Goal: Task Accomplishment & Management: Use online tool/utility

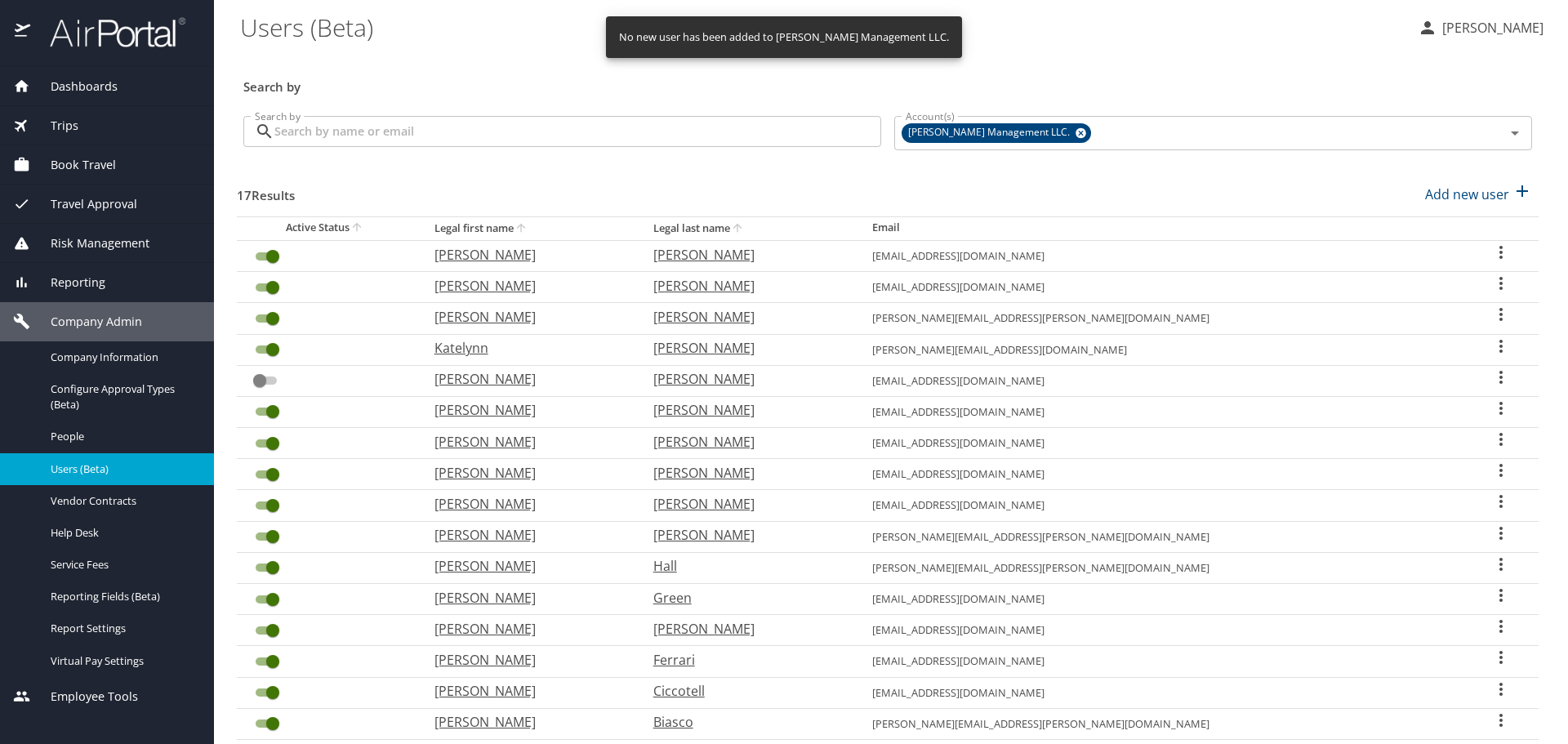
click at [100, 289] on span "Reporting" at bounding box center [68, 283] width 75 height 18
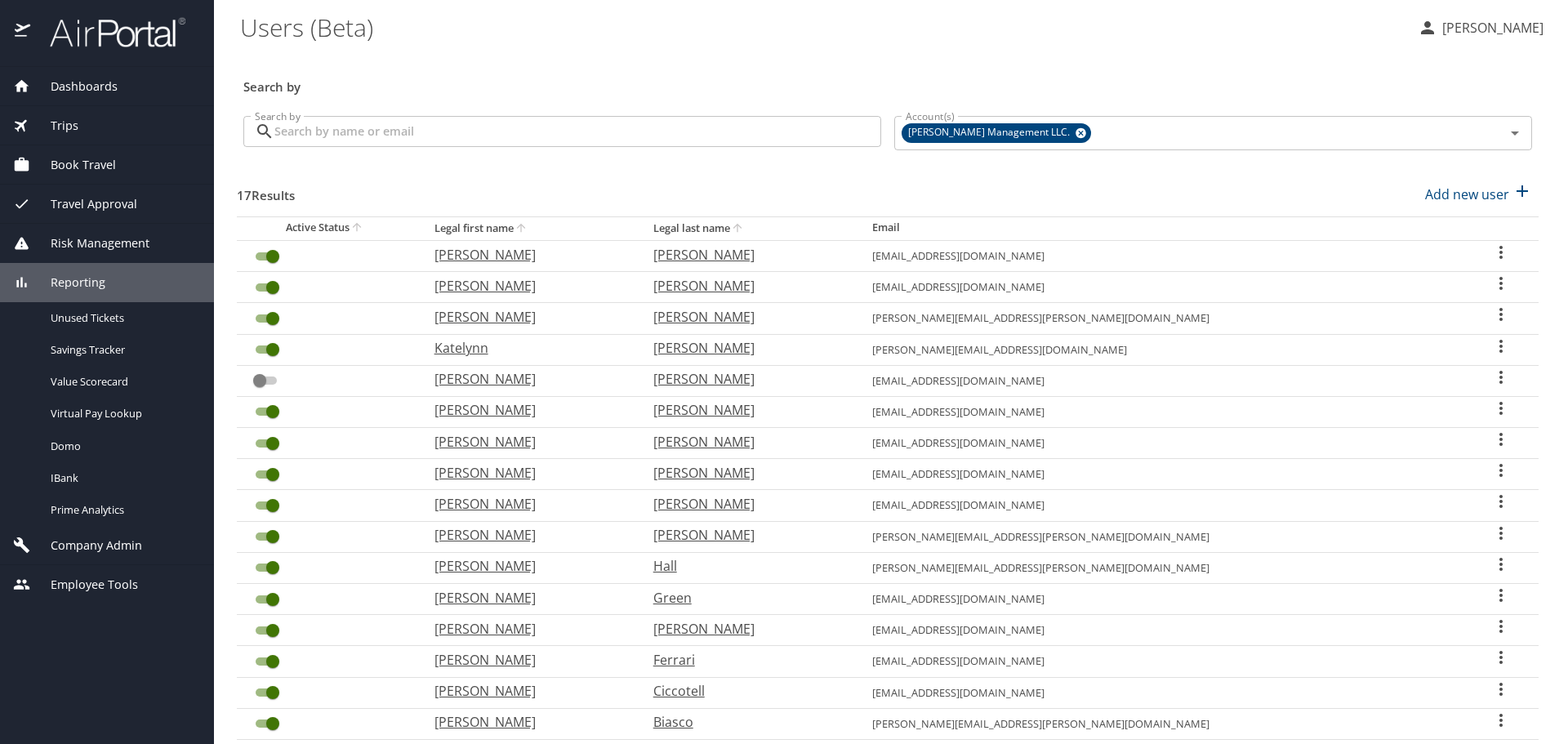
click at [73, 547] on span "Company Admin" at bounding box center [86, 546] width 112 height 18
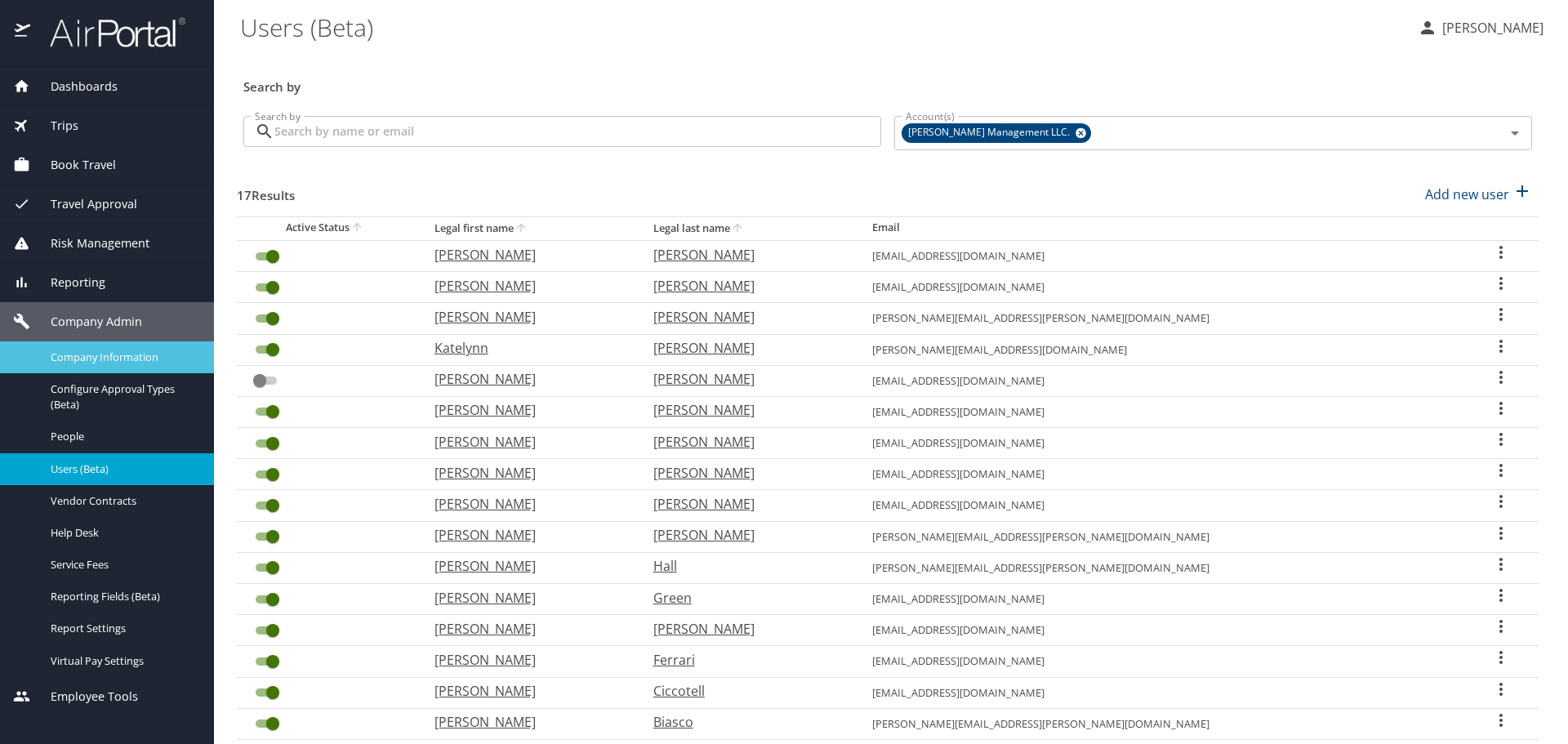
click at [76, 353] on span "Company Information" at bounding box center [122, 357] width 144 height 16
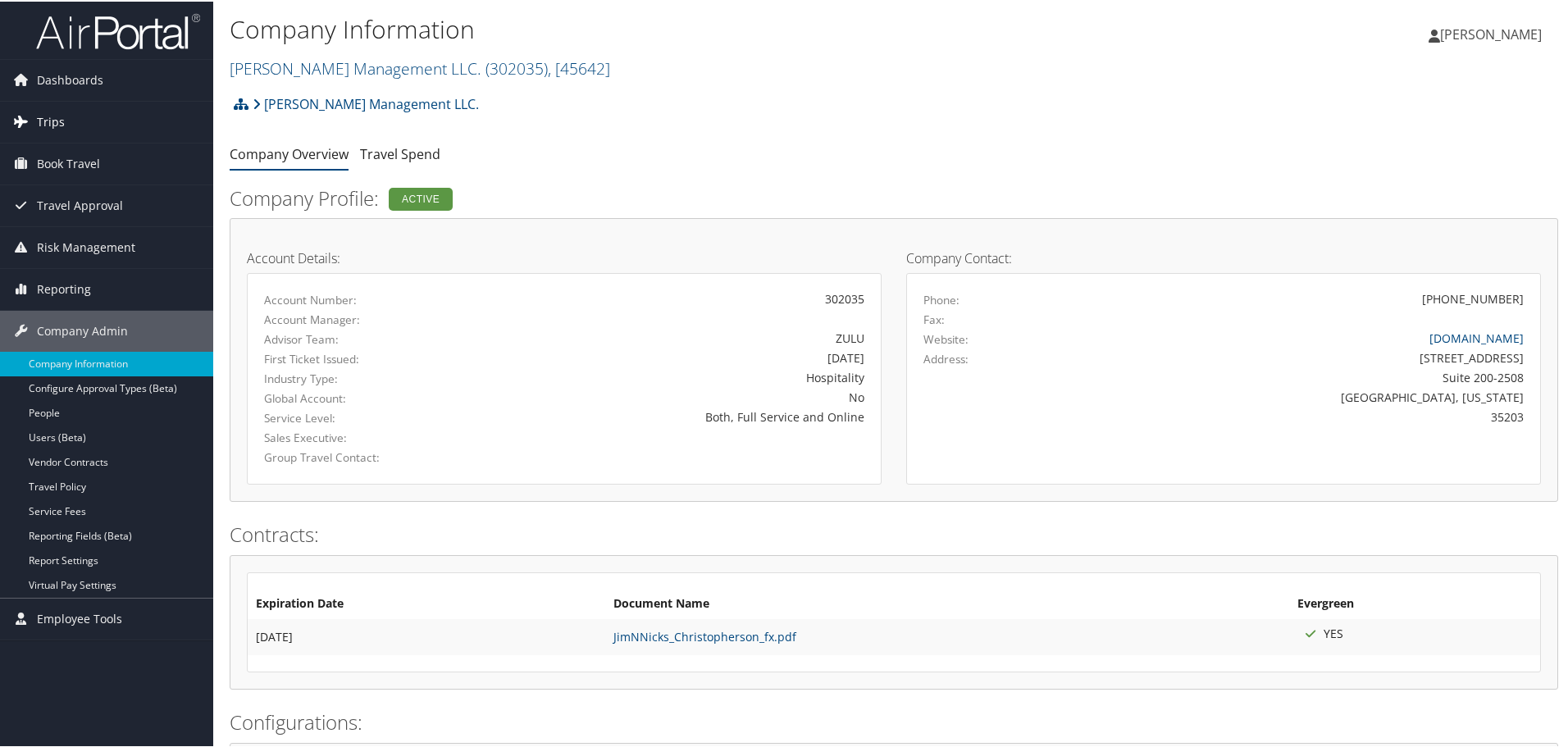
click at [52, 115] on span "Trips" at bounding box center [51, 121] width 28 height 41
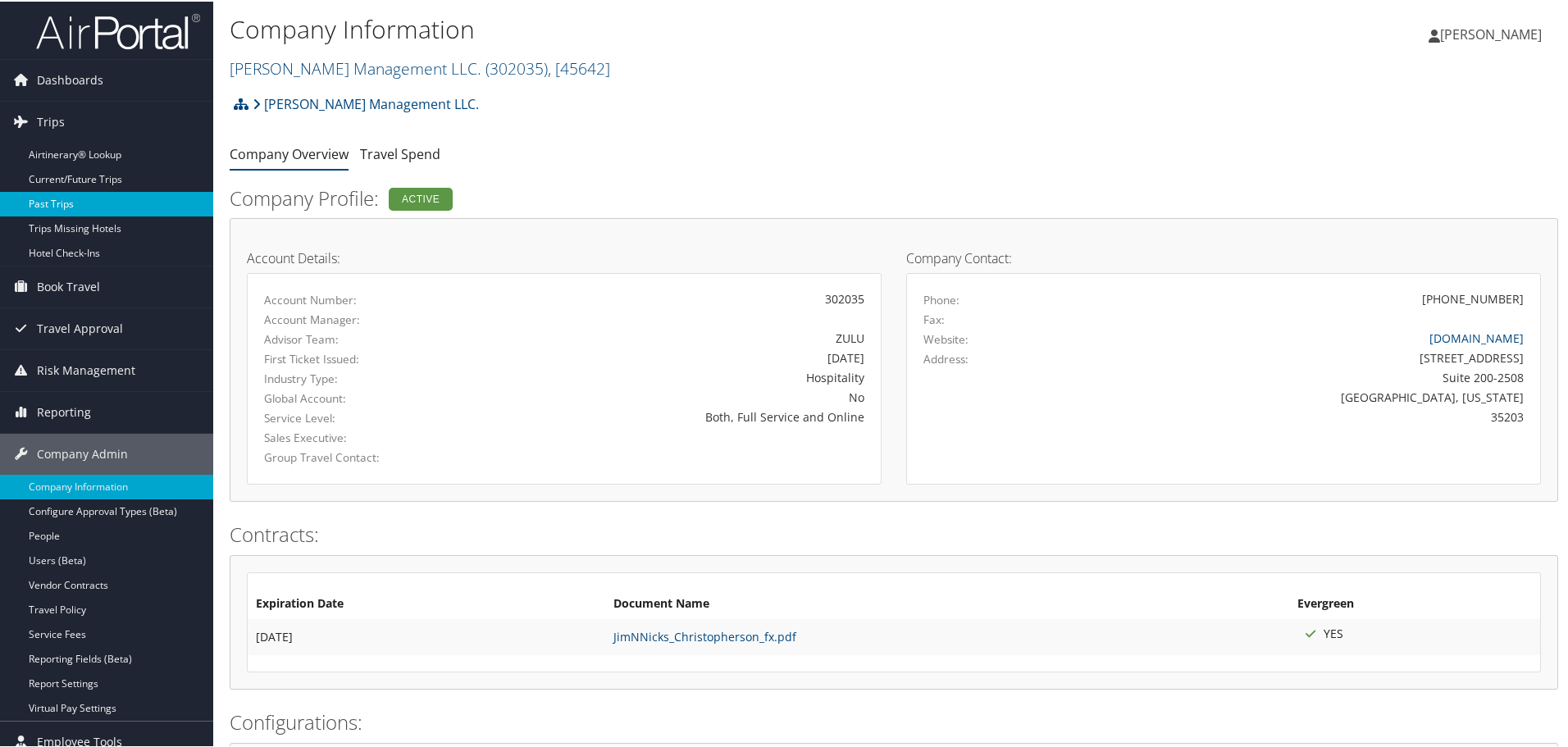
click at [75, 200] on link "Past Trips" at bounding box center [107, 203] width 213 height 25
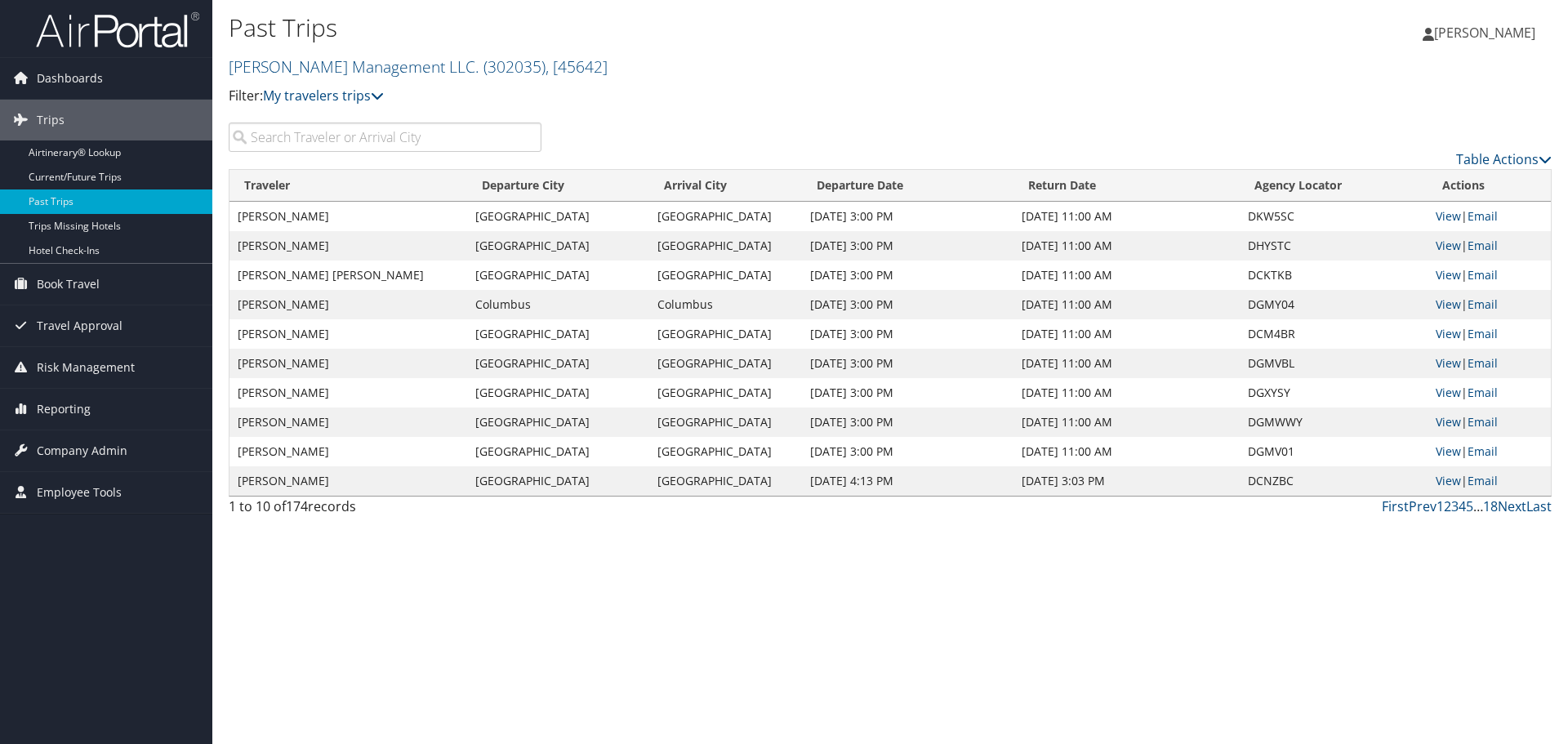
click at [318, 138] on input "search" at bounding box center [385, 137] width 313 height 29
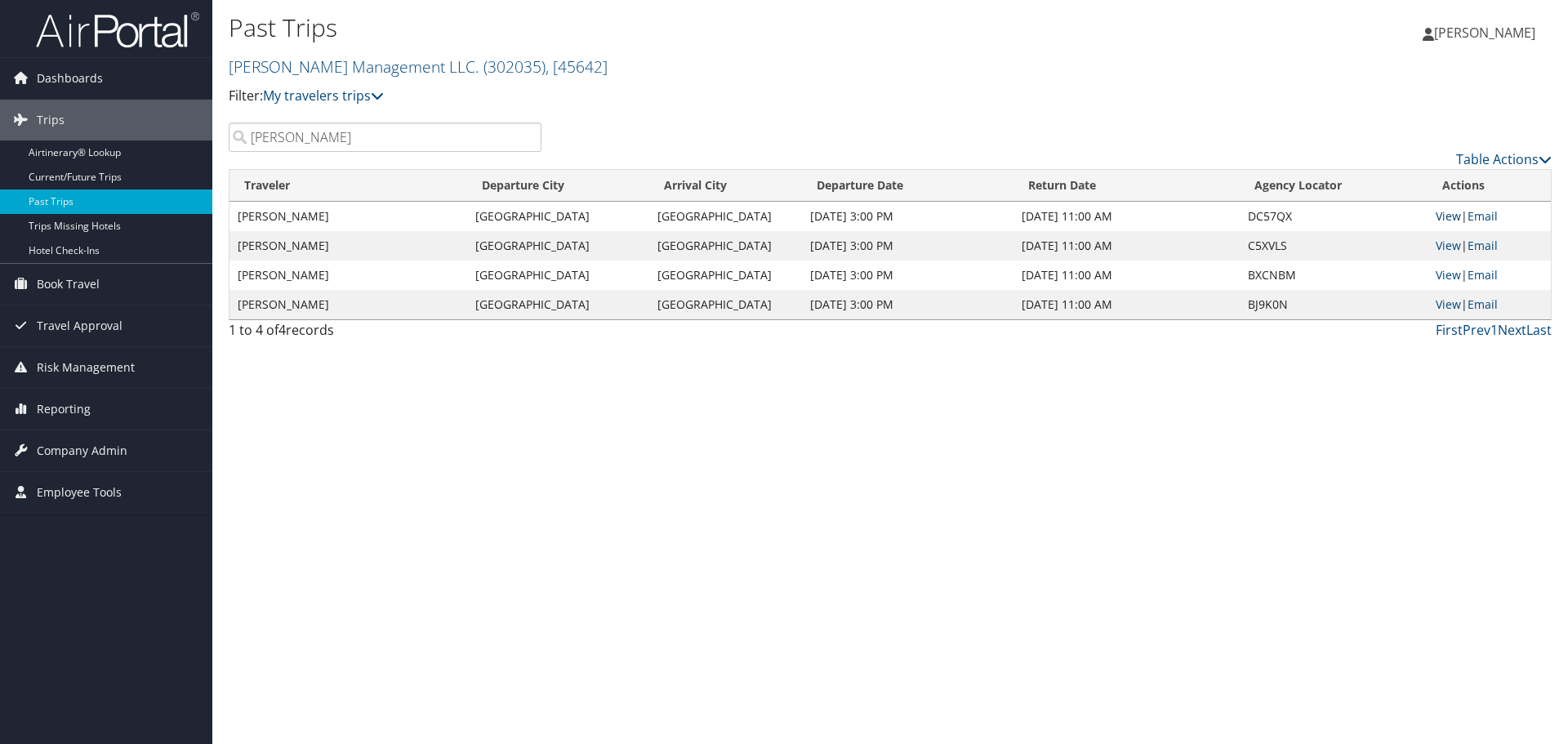
click at [1437, 208] on link "View" at bounding box center [1448, 216] width 25 height 16
click at [266, 146] on input "lindsey" at bounding box center [385, 137] width 313 height 29
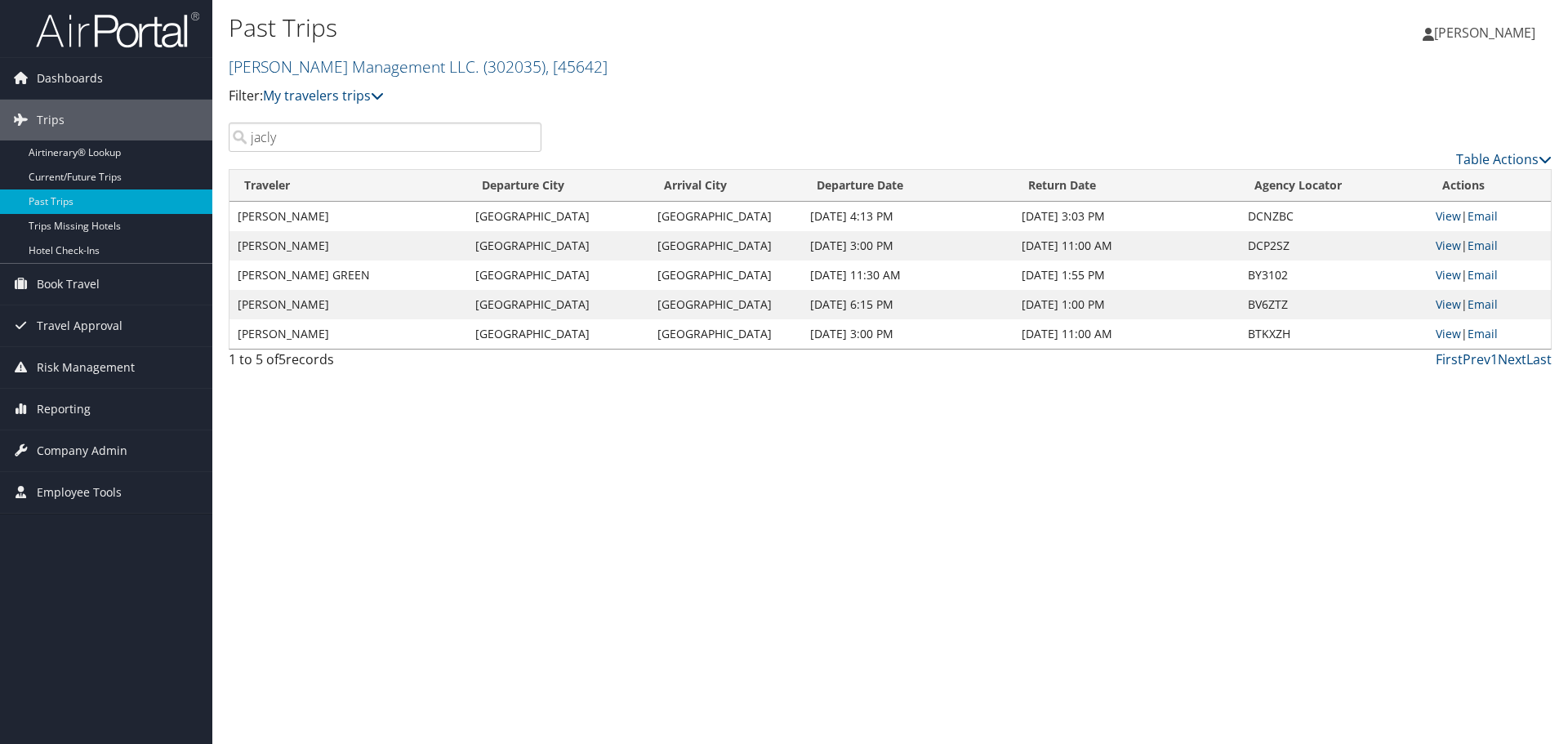
type input "jacly"
click at [882, 62] on h2 "[PERSON_NAME] Management LLC. ( 302035 ) , [ 45642 ]" at bounding box center [670, 65] width 882 height 28
click at [512, 137] on input "jacly" at bounding box center [385, 137] width 313 height 29
click at [529, 140] on input "jacly" at bounding box center [385, 137] width 313 height 29
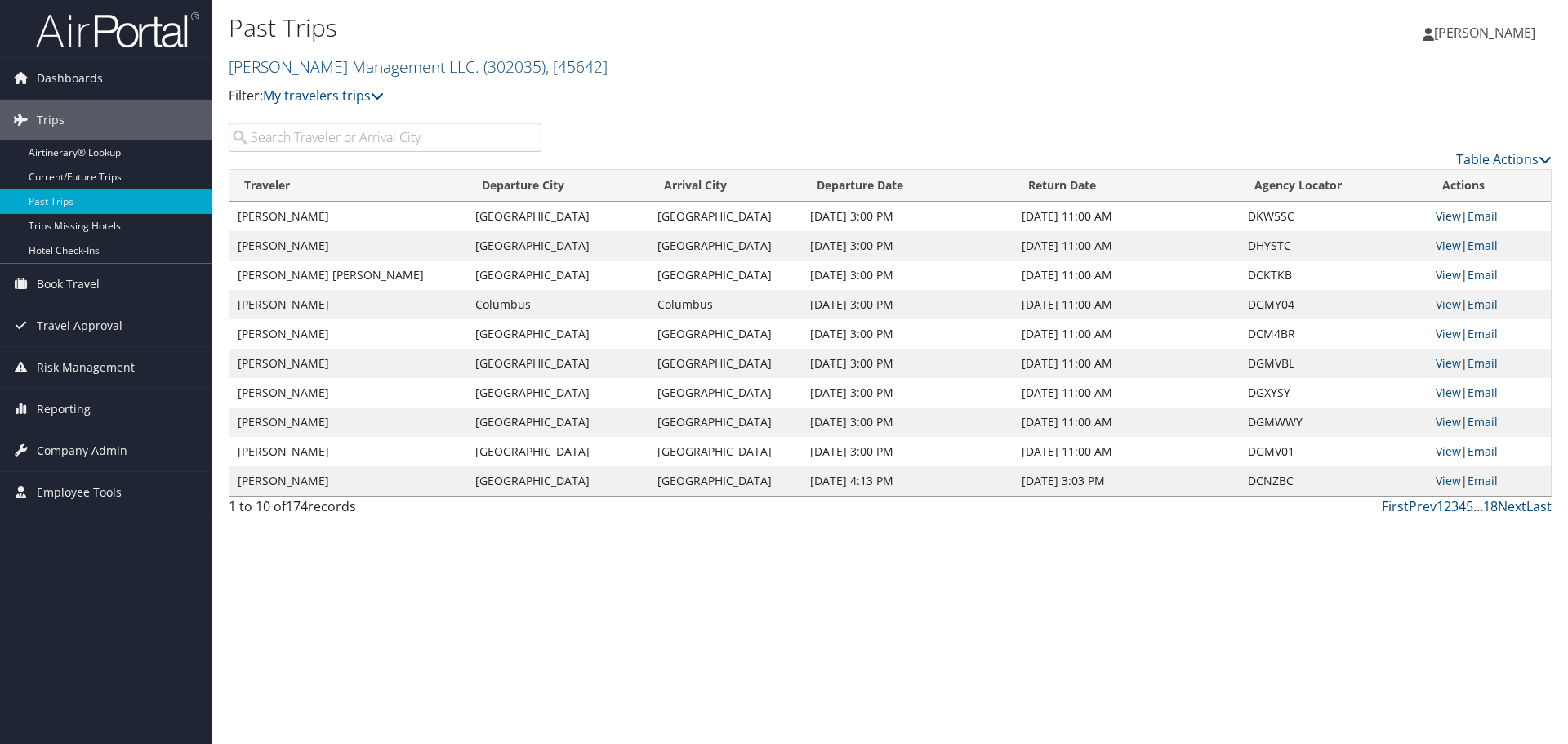
click at [1450, 220] on link "View" at bounding box center [1448, 216] width 25 height 16
click at [1449, 503] on link "2" at bounding box center [1447, 506] width 7 height 18
click at [1468, 506] on link "5" at bounding box center [1469, 506] width 7 height 18
click at [1466, 506] on link "6" at bounding box center [1469, 506] width 7 height 18
click at [1466, 506] on link "7" at bounding box center [1469, 506] width 7 height 18
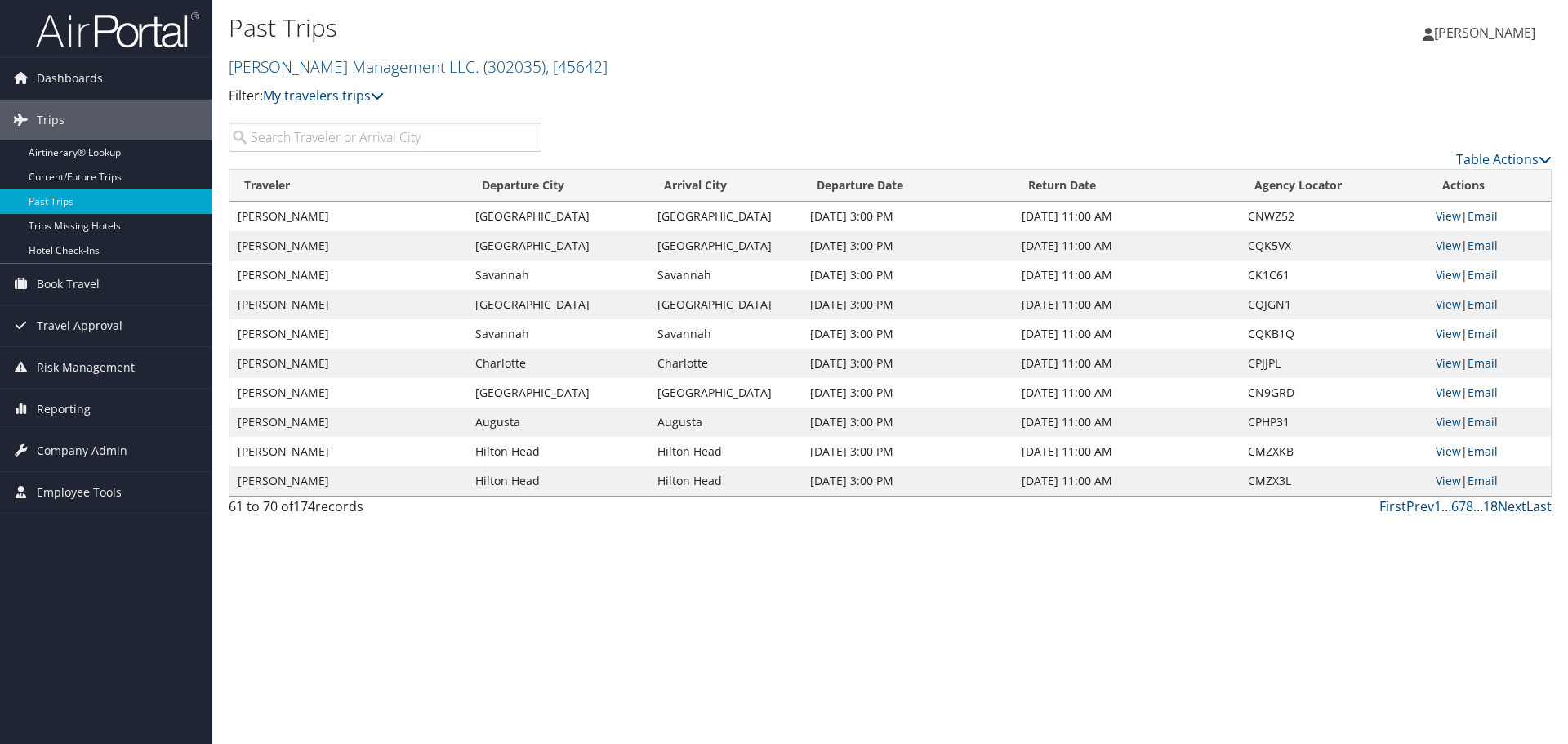
click at [1473, 508] on span "…" at bounding box center [1478, 506] width 10 height 18
click at [1490, 509] on link "18" at bounding box center [1490, 506] width 15 height 18
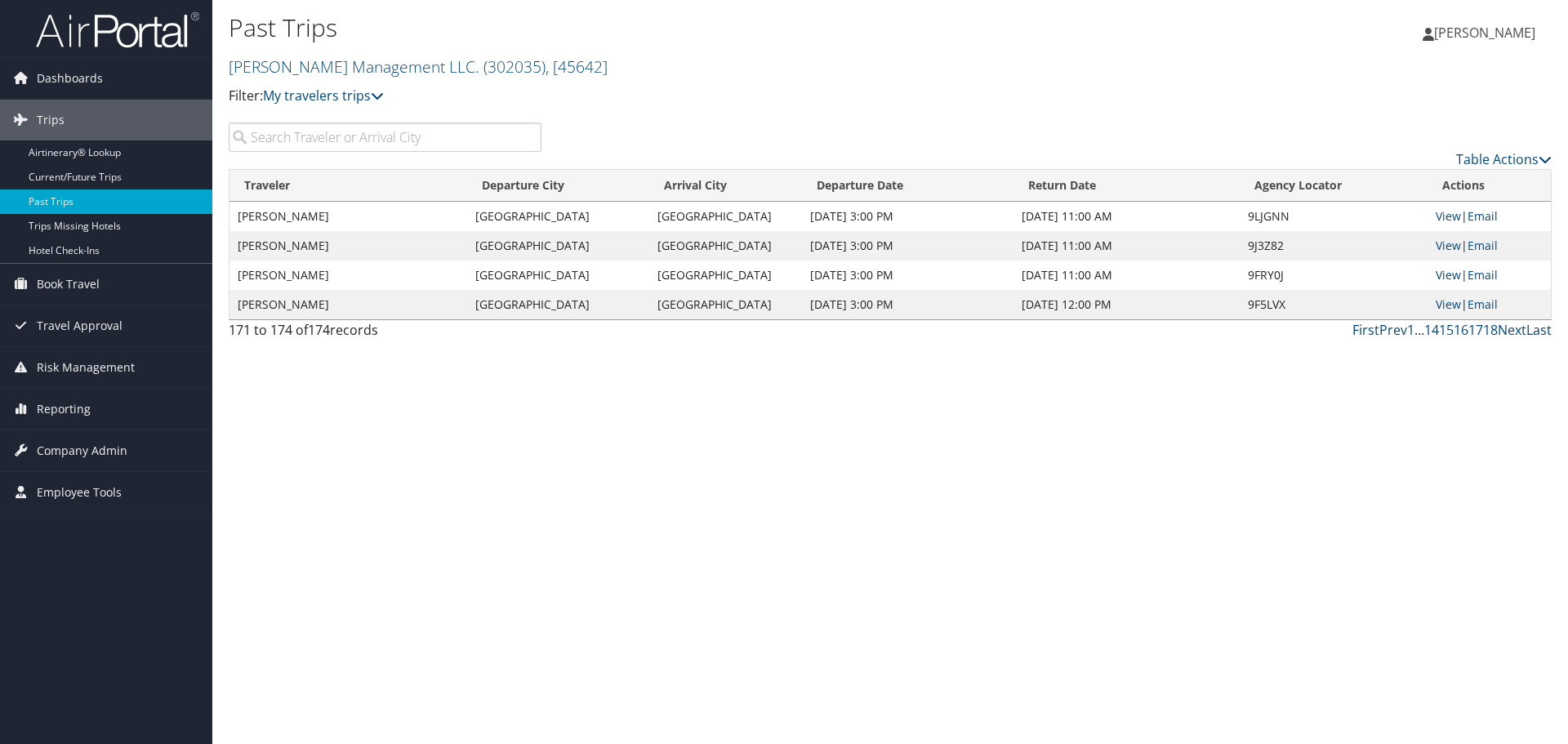
click at [293, 273] on td "DAVID BOULANGER" at bounding box center [348, 275] width 238 height 29
click at [1443, 275] on link "View" at bounding box center [1448, 274] width 25 height 16
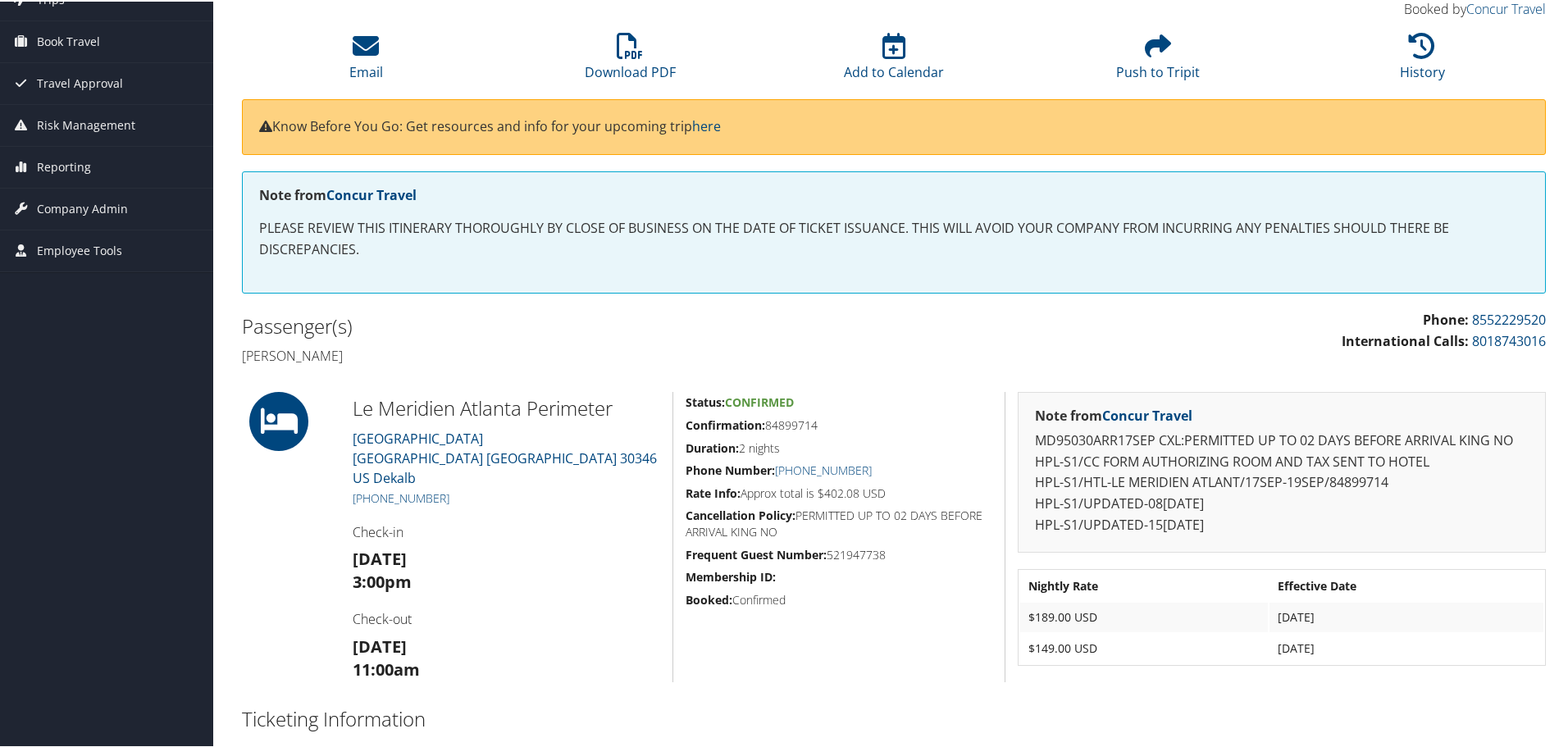
scroll to position [135, 0]
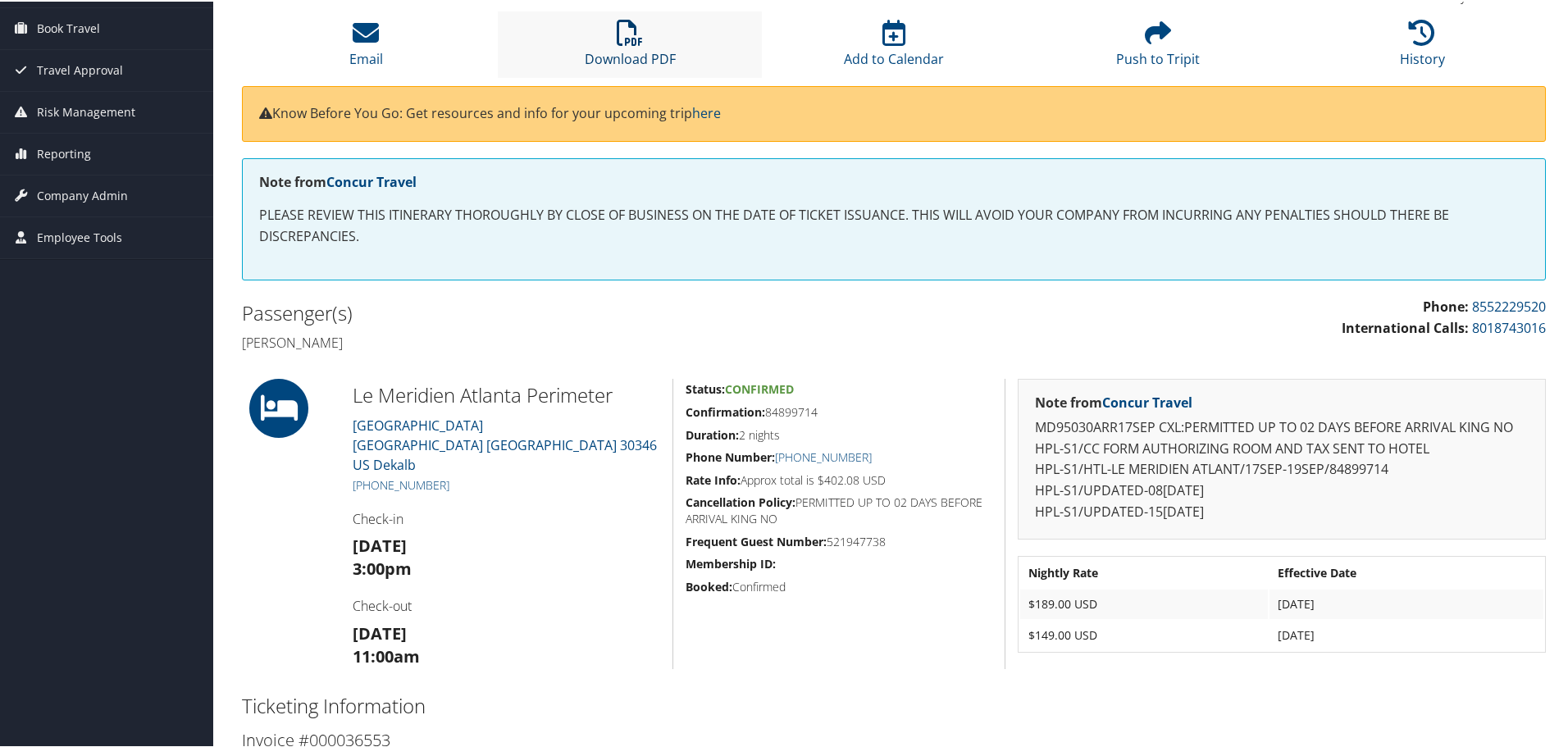
click at [631, 48] on link "Download PDF" at bounding box center [630, 47] width 91 height 39
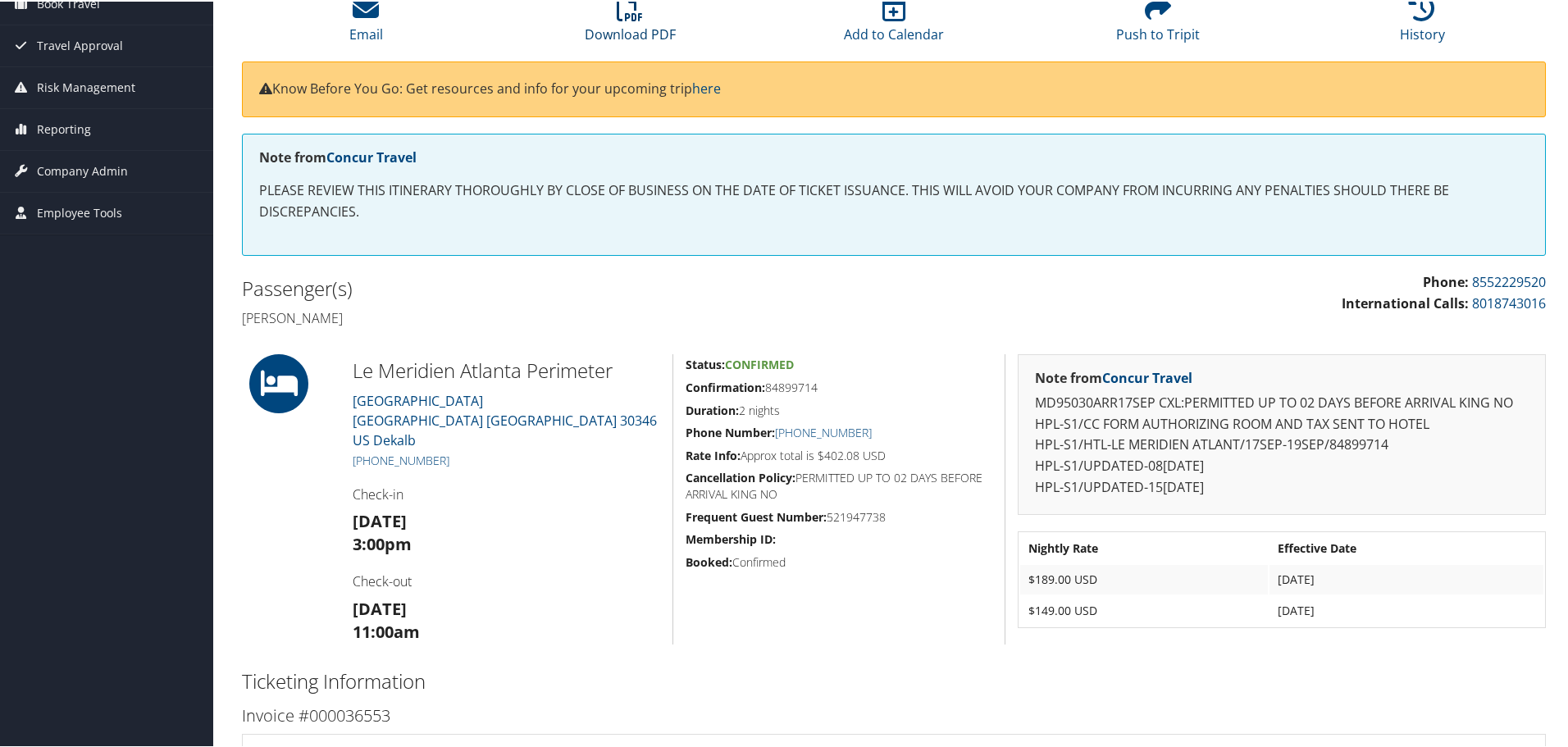
scroll to position [122, 0]
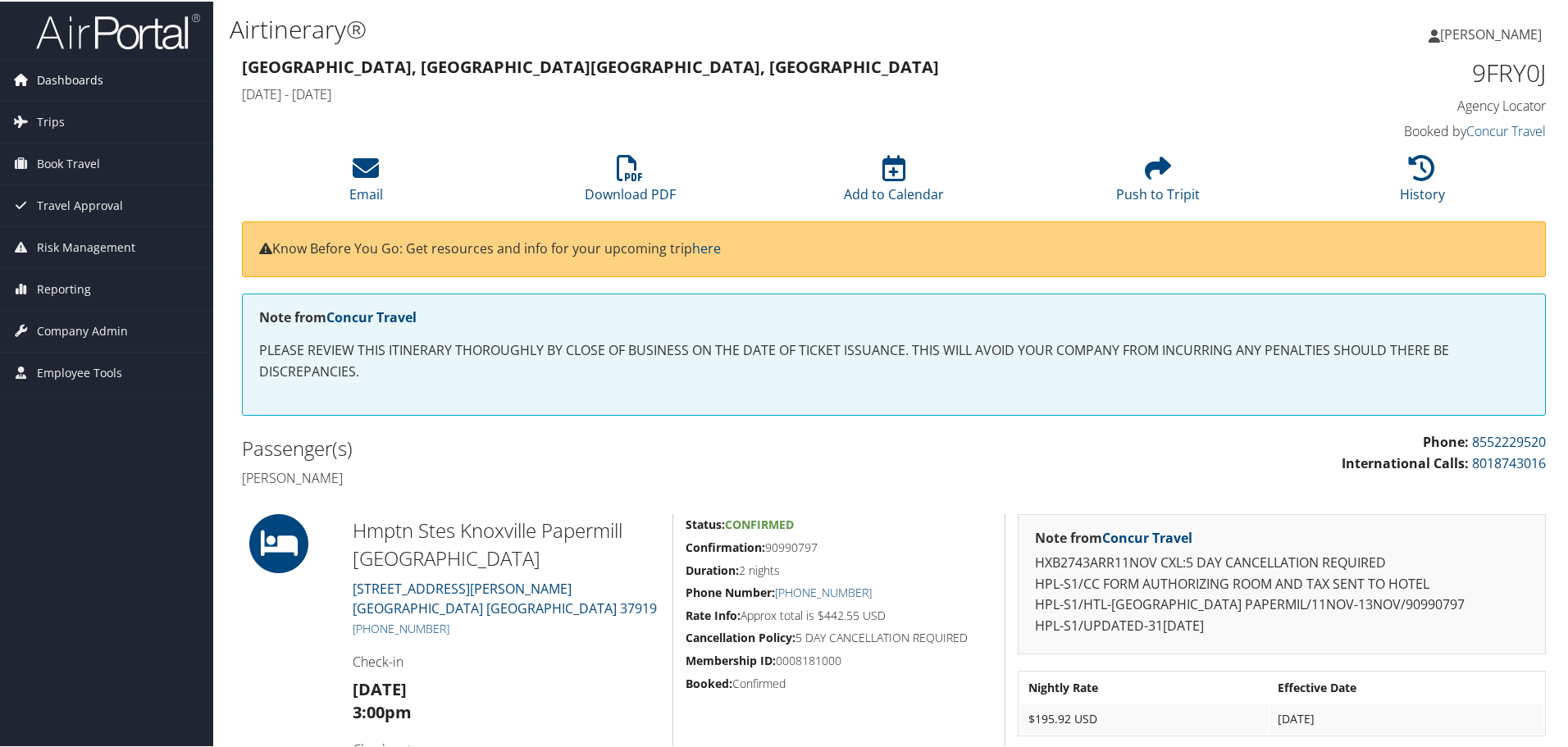
click at [51, 84] on span "Dashboards" at bounding box center [70, 79] width 66 height 41
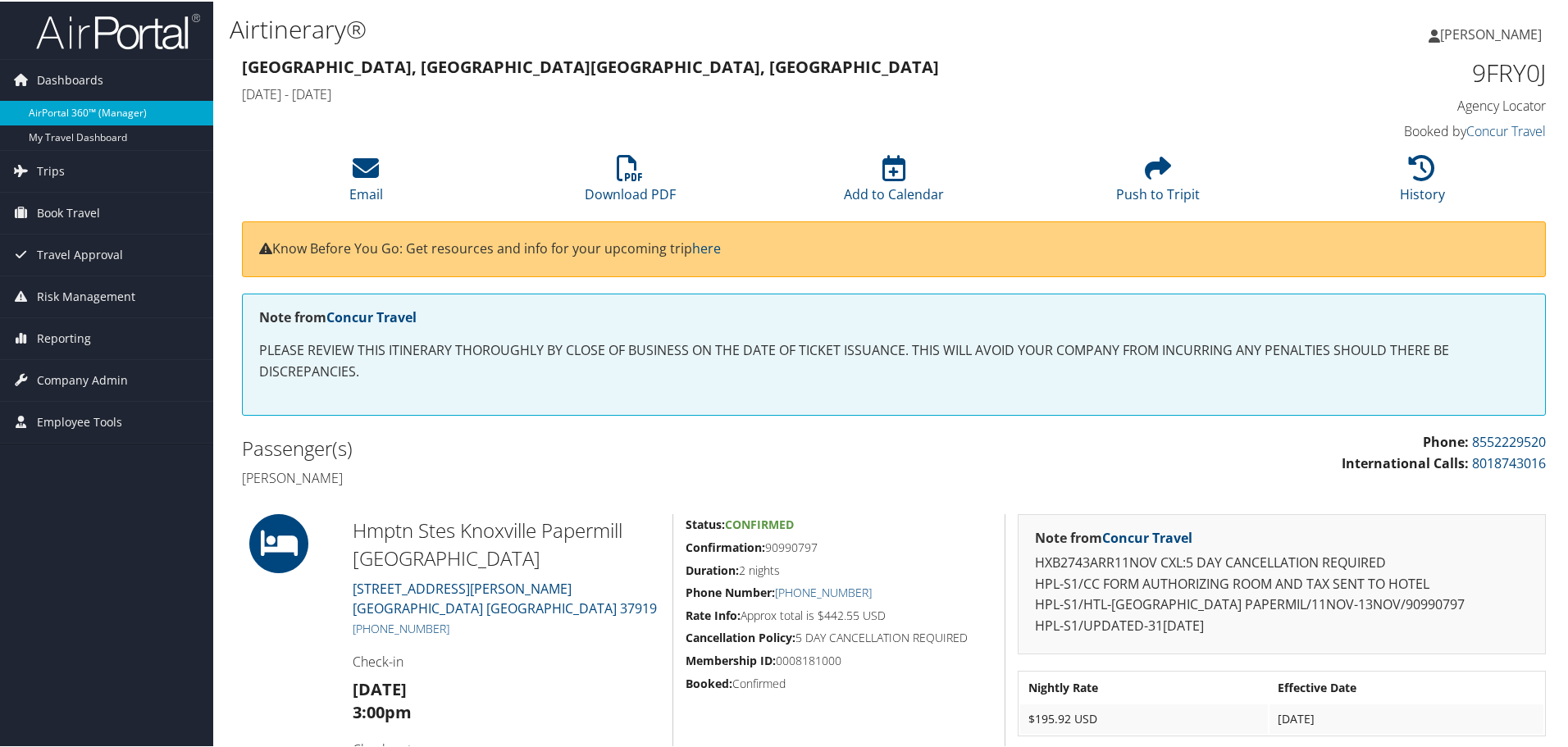
click at [59, 102] on link "AirPortal 360™ (Manager)" at bounding box center [107, 112] width 213 height 25
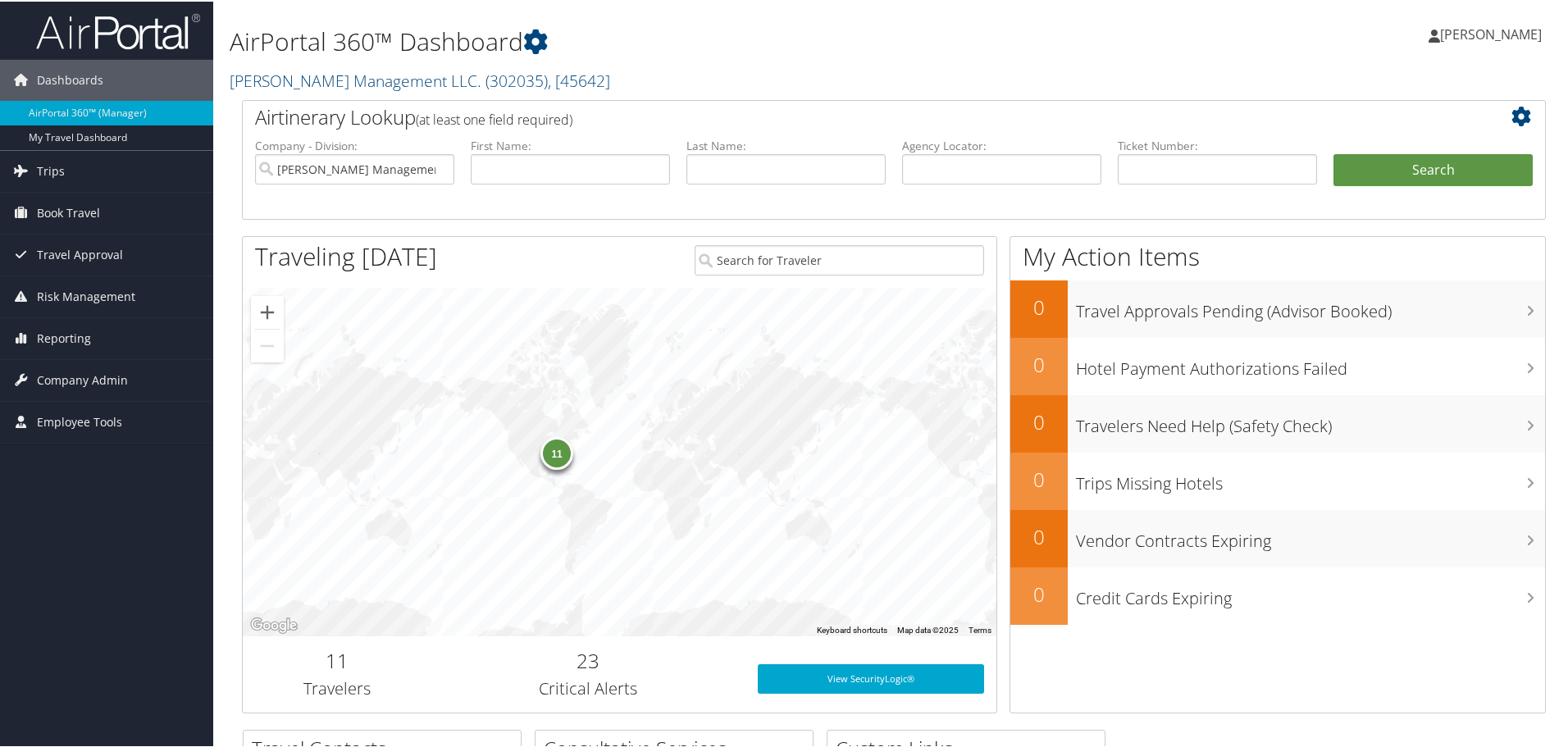
click at [321, 652] on h2 "11" at bounding box center [337, 659] width 164 height 28
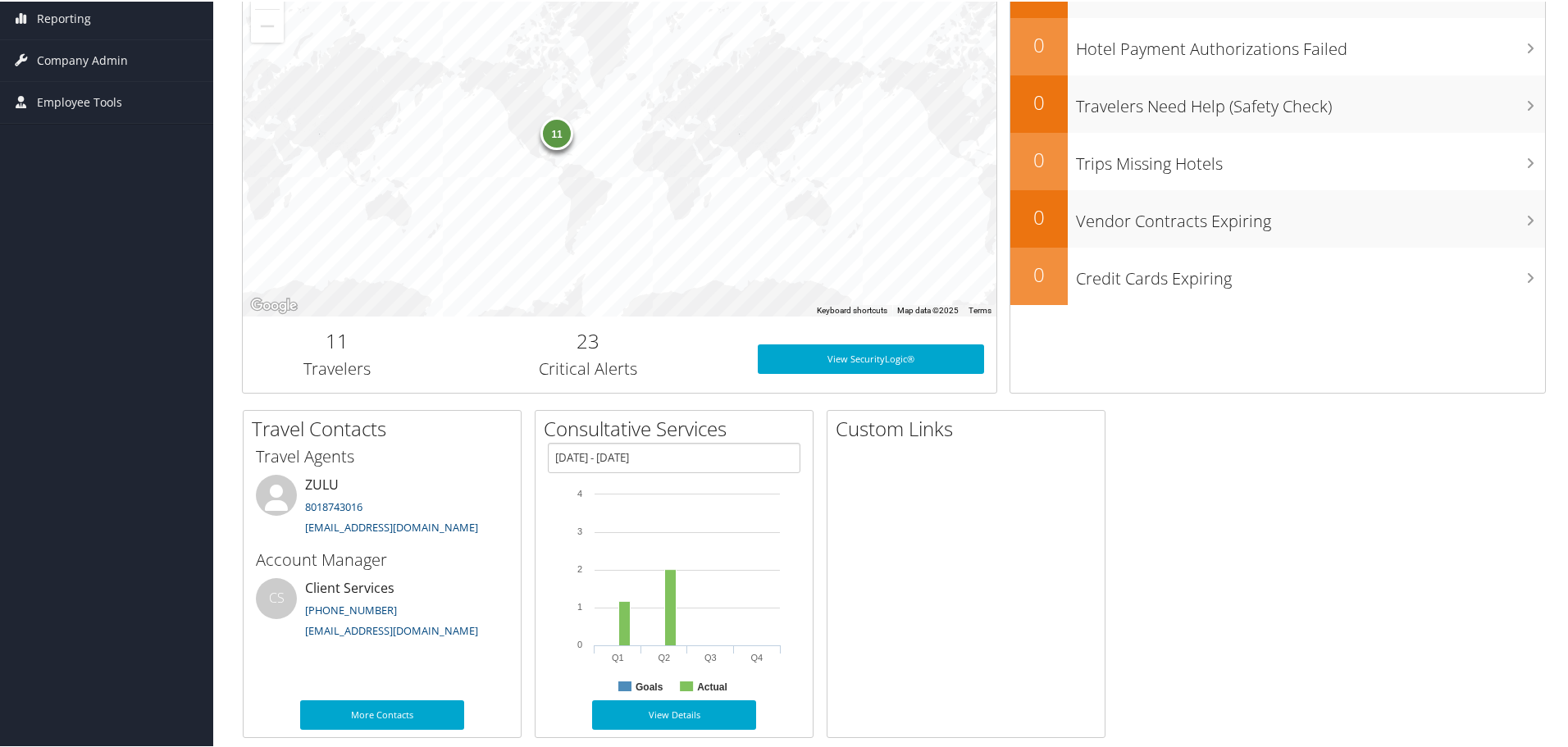
scroll to position [338, 0]
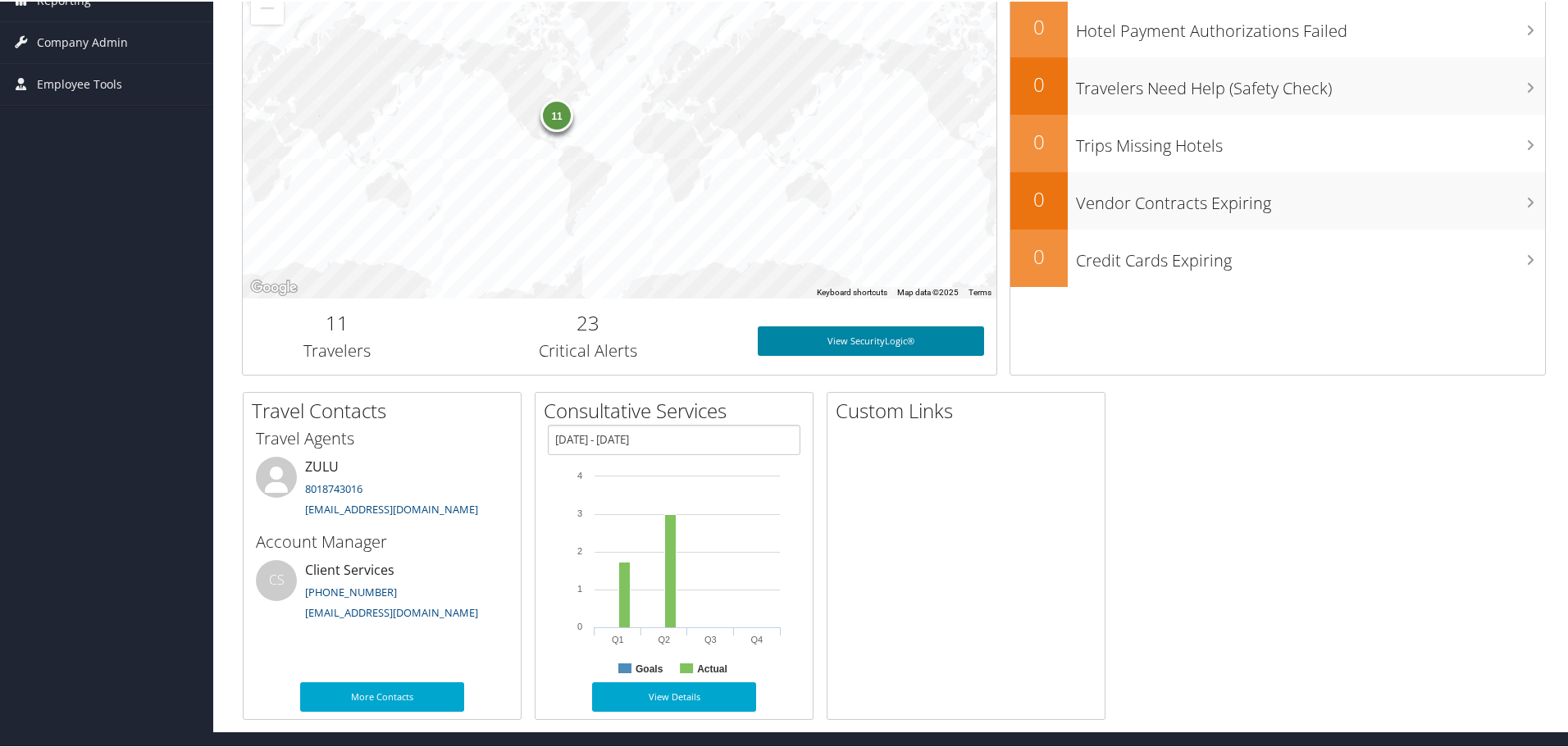
click at [782, 340] on link "View SecurityLogic®" at bounding box center [871, 339] width 226 height 30
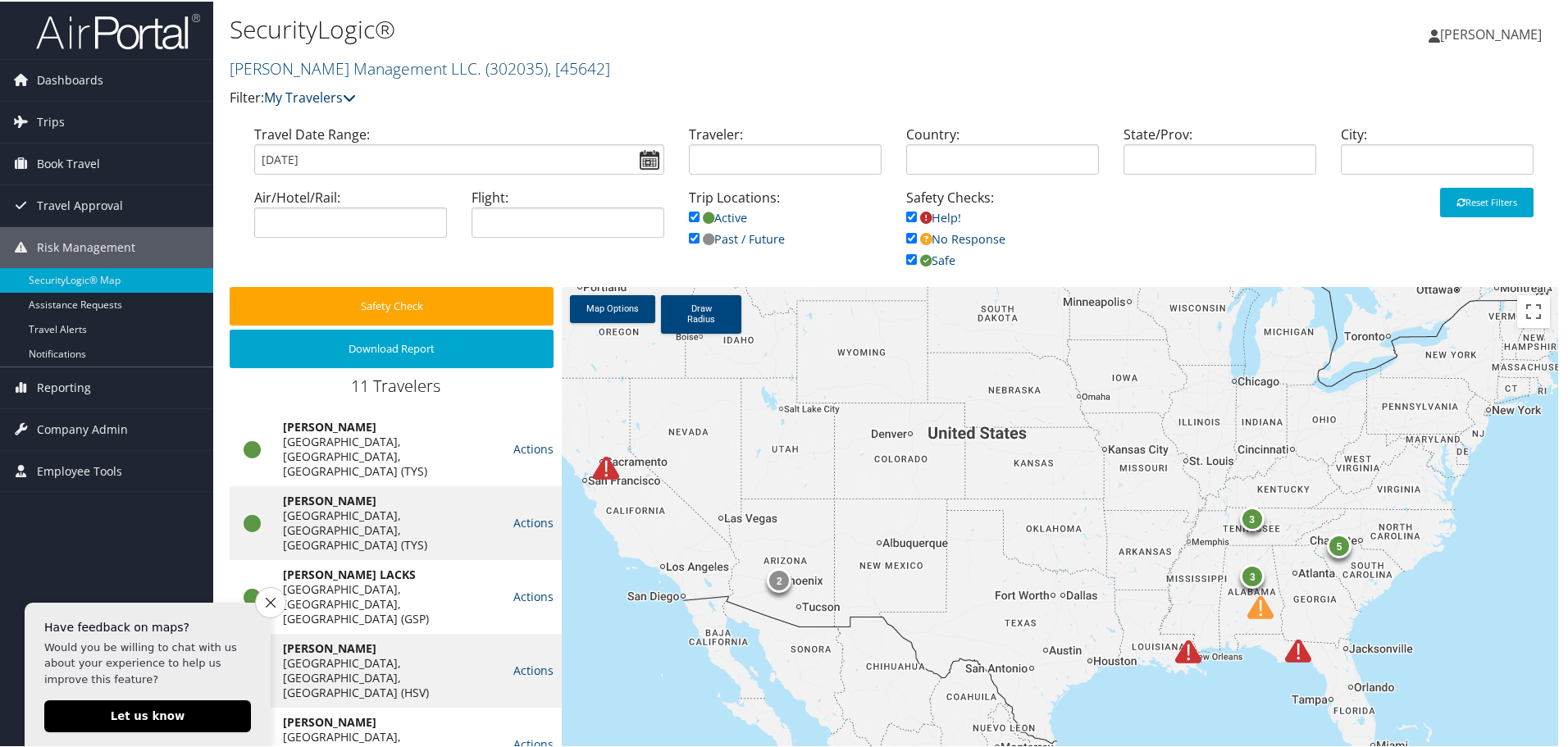
click at [299, 98] on link "My Travelers" at bounding box center [310, 96] width 92 height 18
click at [444, 88] on p "Filter: My Travelers" at bounding box center [672, 97] width 886 height 21
click at [84, 125] on link "Trips" at bounding box center [107, 121] width 213 height 41
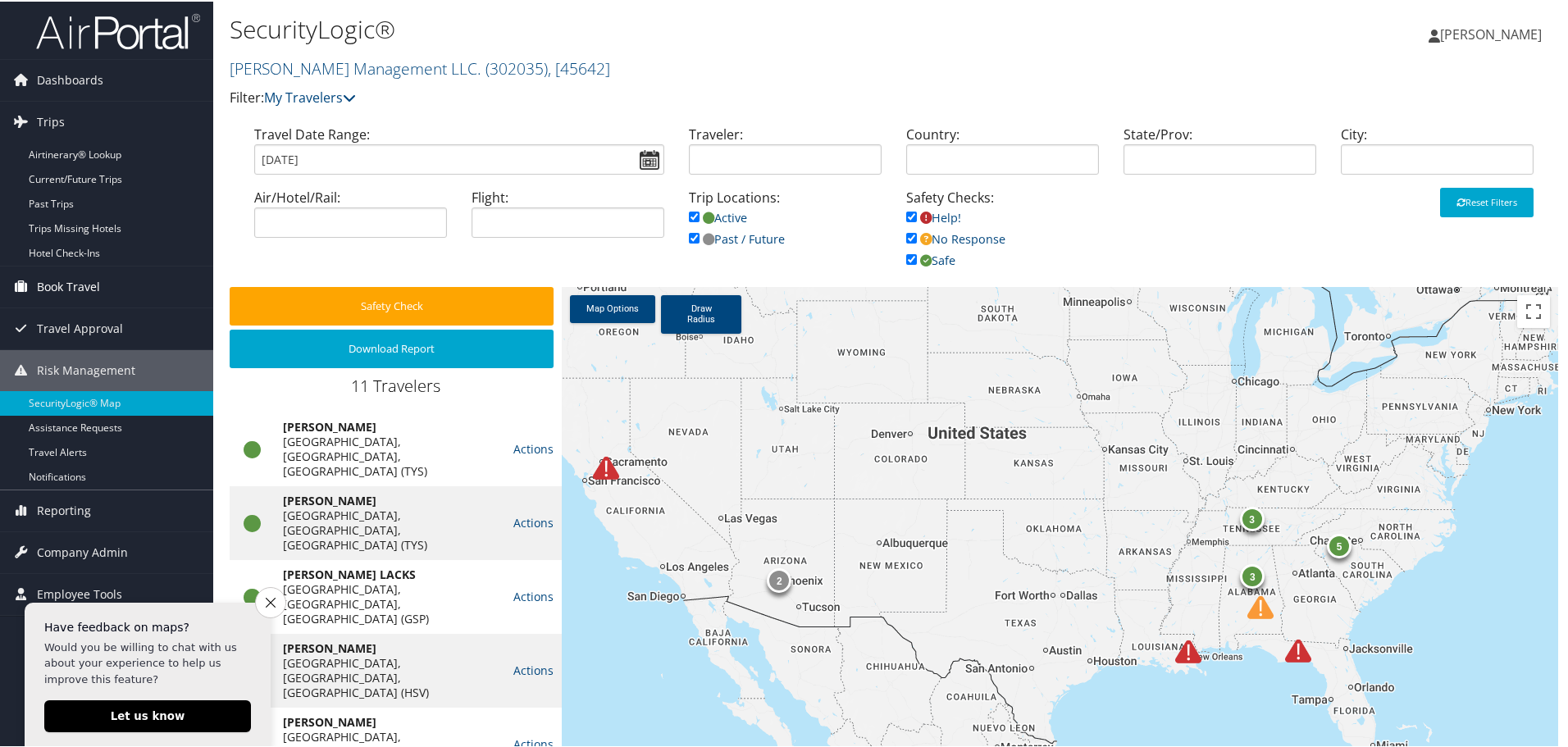
click at [112, 289] on link "Book Travel" at bounding box center [107, 285] width 213 height 41
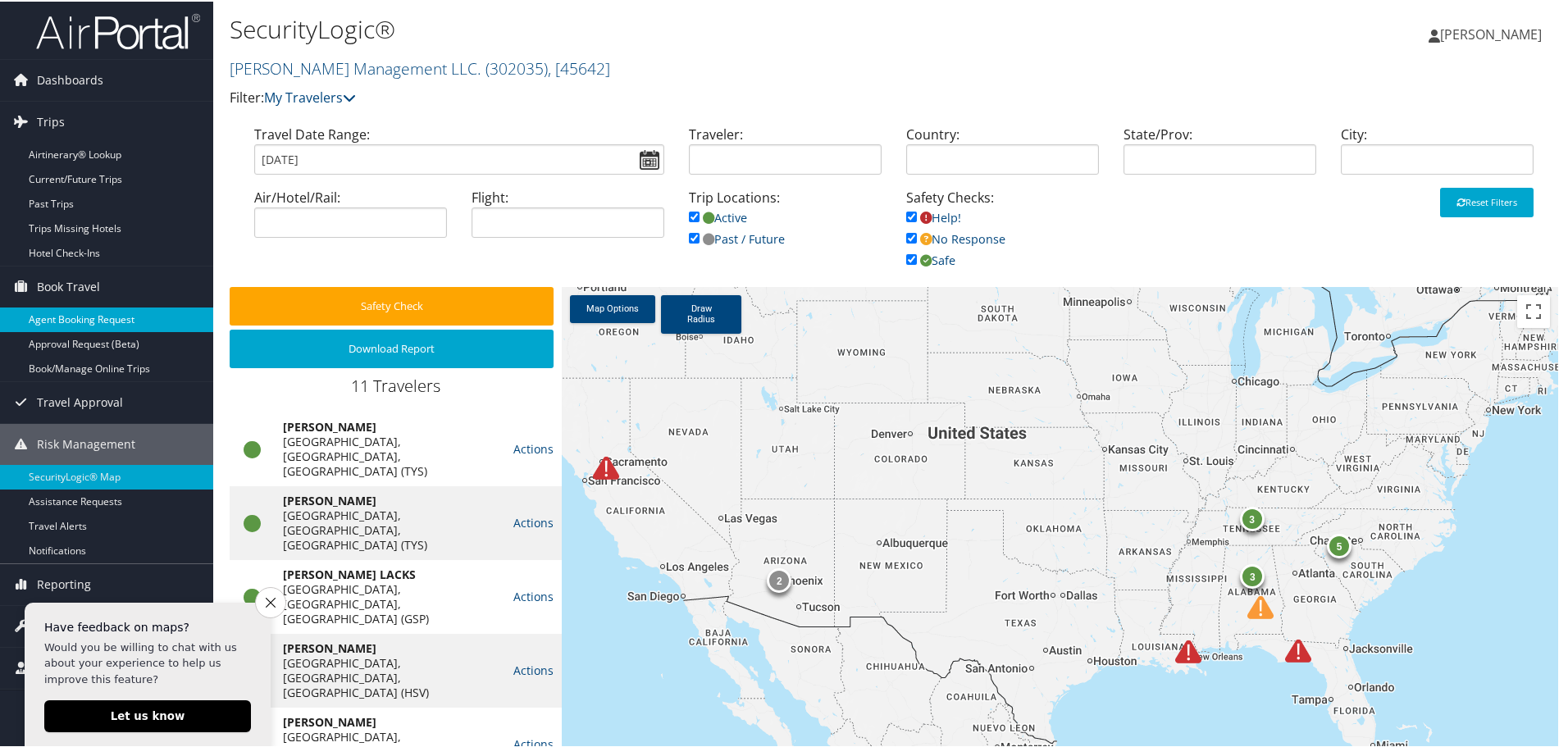
click at [97, 310] on link "Agent Booking Request" at bounding box center [107, 318] width 213 height 25
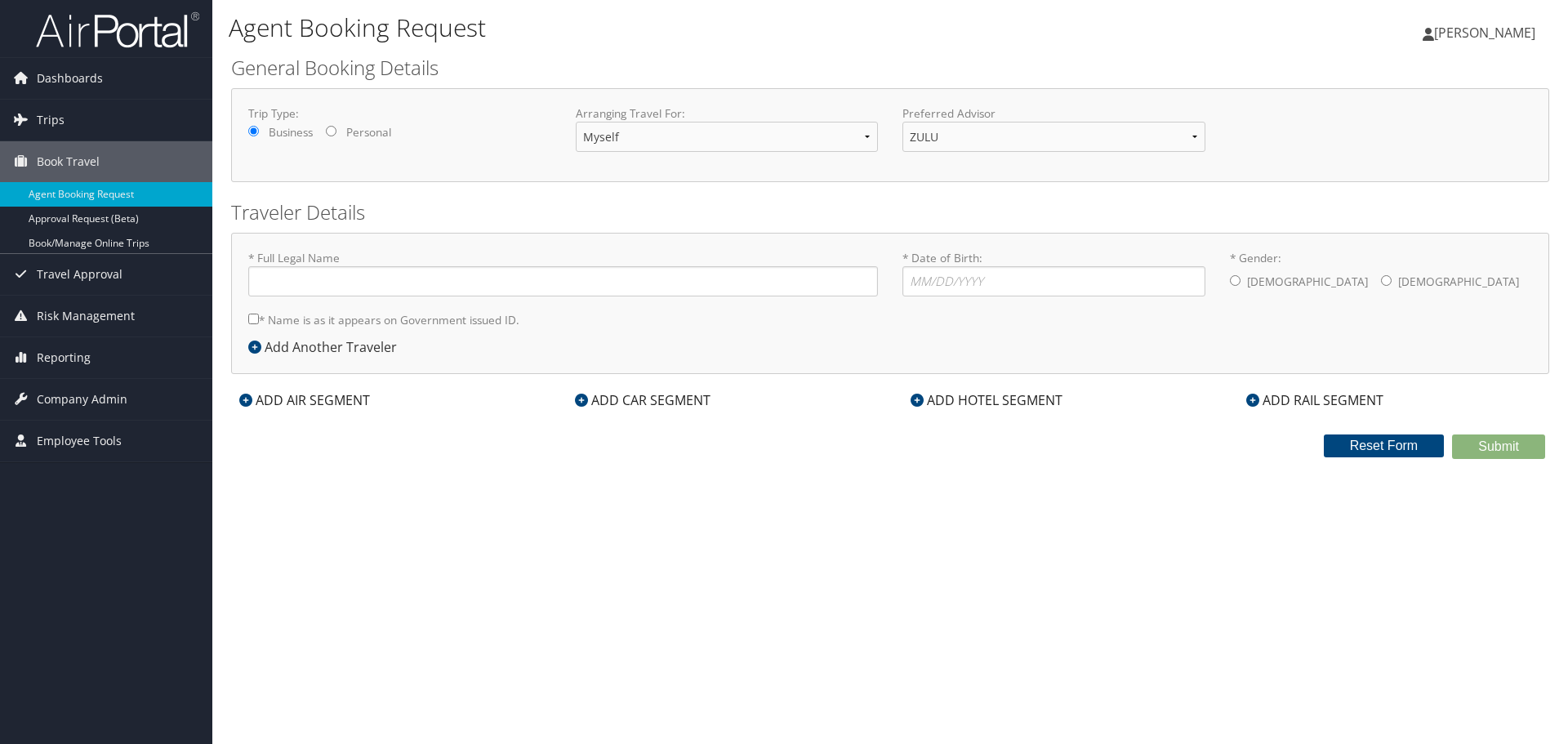
type input "[PERSON_NAME]"
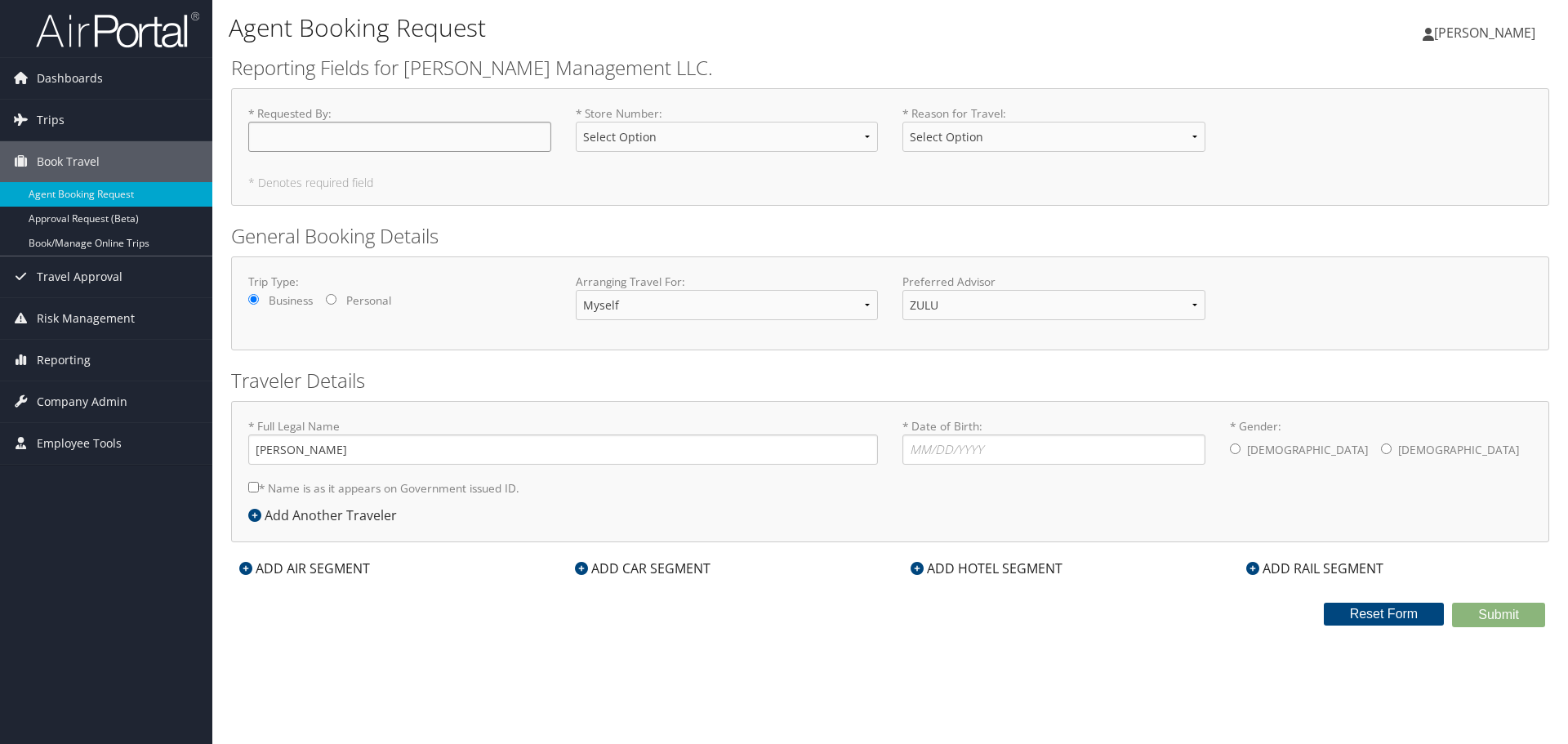
click at [452, 136] on input "* Requested By : Required" at bounding box center [399, 136] width 303 height 30
click at [724, 10] on div "Agent Booking Request" at bounding box center [670, 29] width 882 height 43
click at [60, 249] on link "Book/Manage Online Trips" at bounding box center [106, 243] width 212 height 25
